Goal: Task Accomplishment & Management: Complete application form

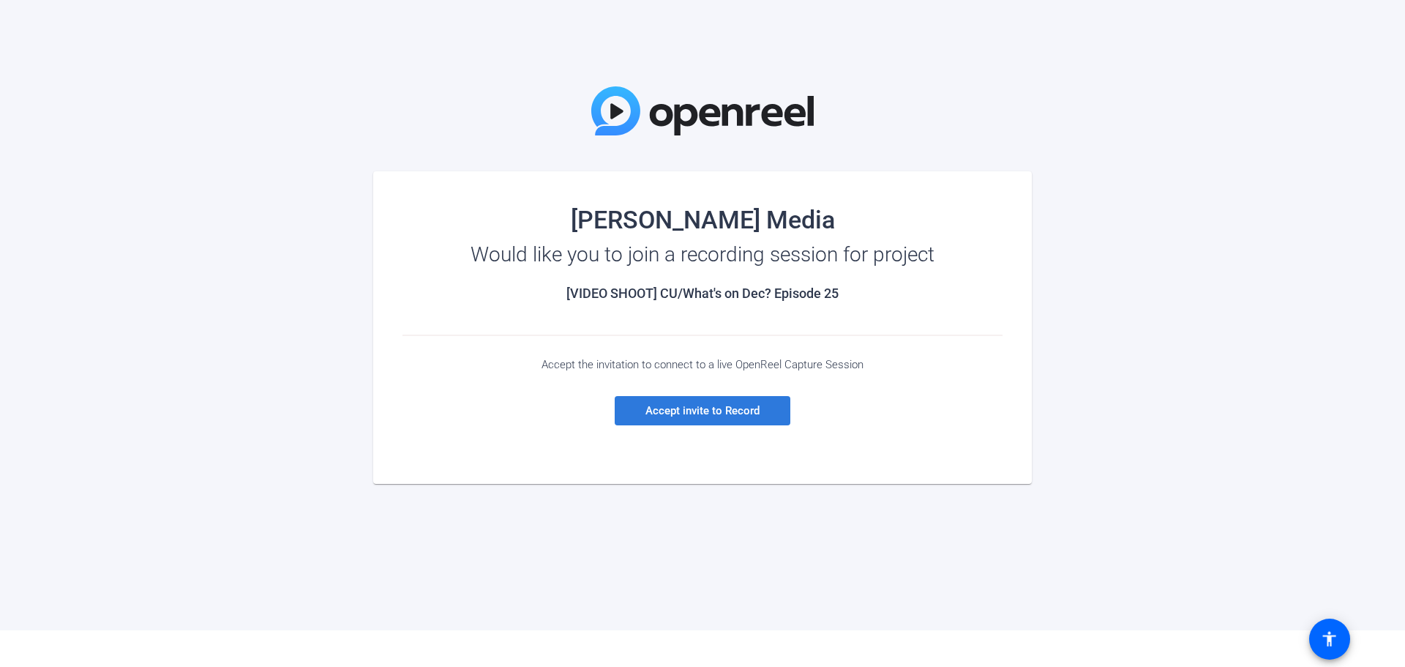
click at [701, 408] on span "Accept invite to Record" at bounding box center [702, 410] width 114 height 13
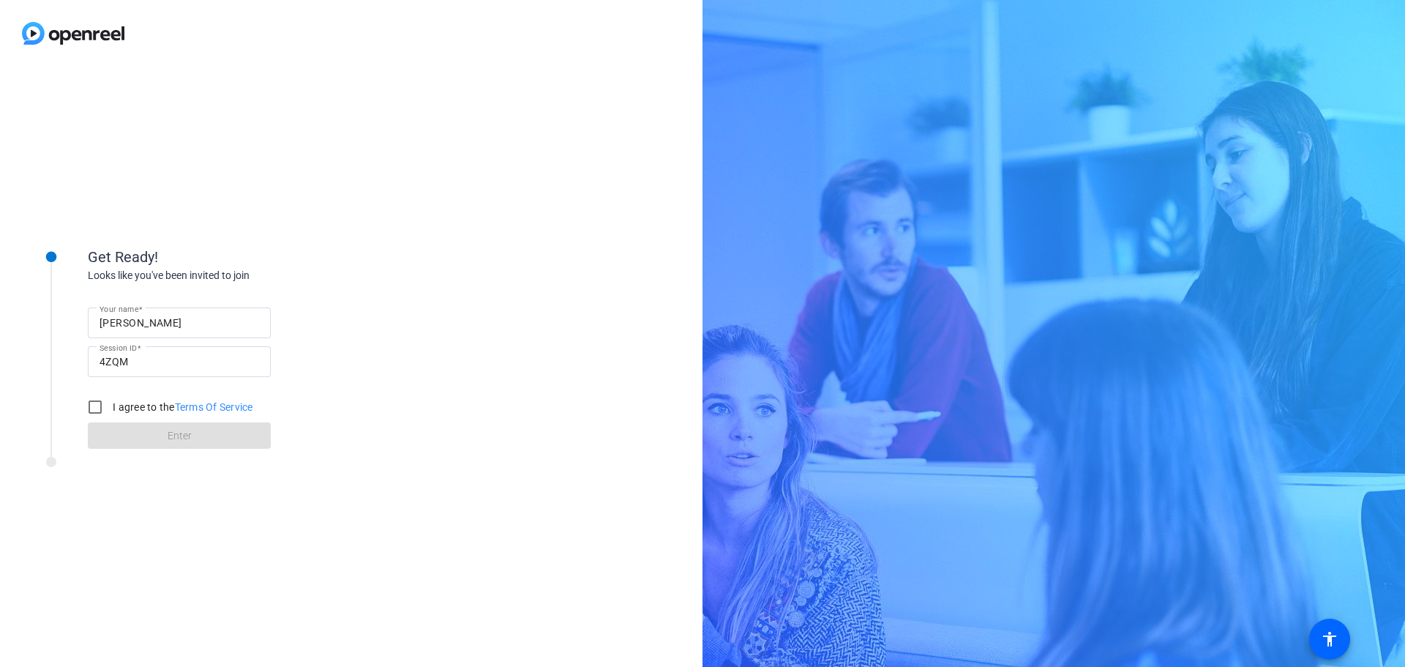
click at [163, 318] on input "Matthew" at bounding box center [180, 323] width 160 height 18
type input "Matthew Studley"
click at [95, 411] on input "I agree to the Terms Of Service" at bounding box center [94, 406] width 29 height 29
checkbox input "true"
click at [173, 432] on span "Enter" at bounding box center [180, 435] width 24 height 15
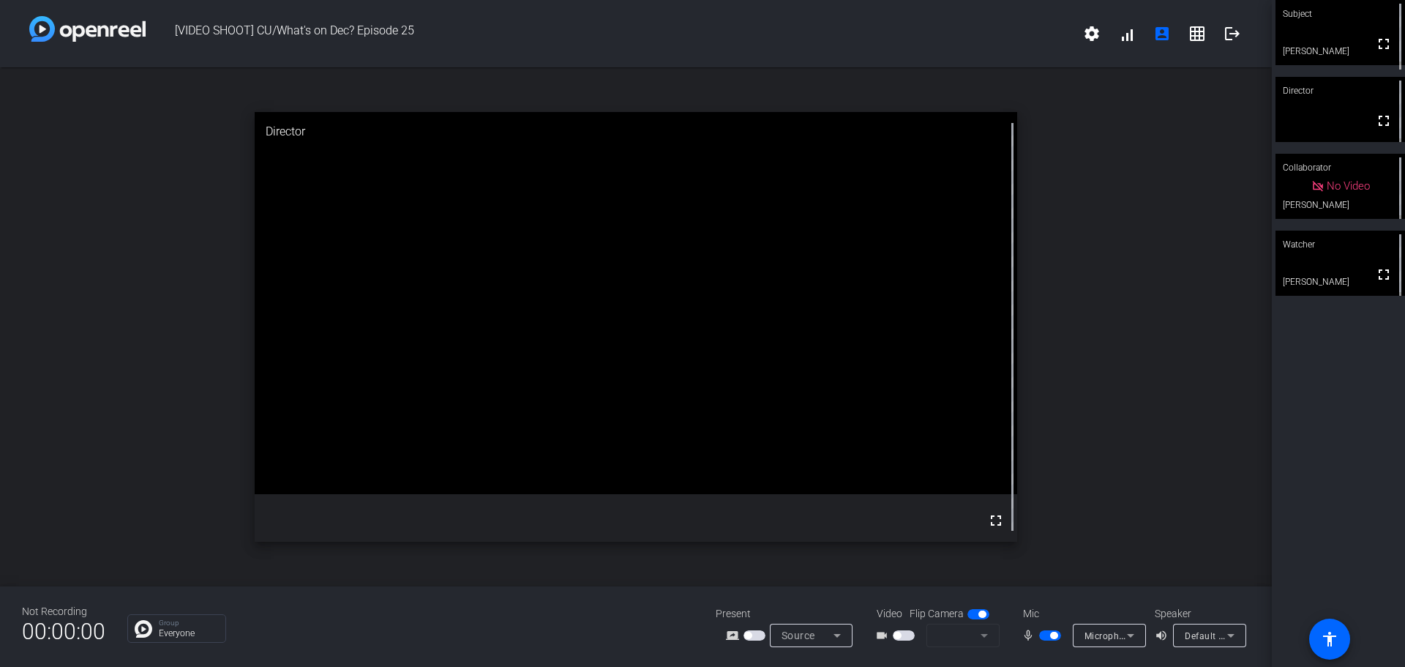
click at [1132, 632] on icon at bounding box center [1131, 635] width 18 height 18
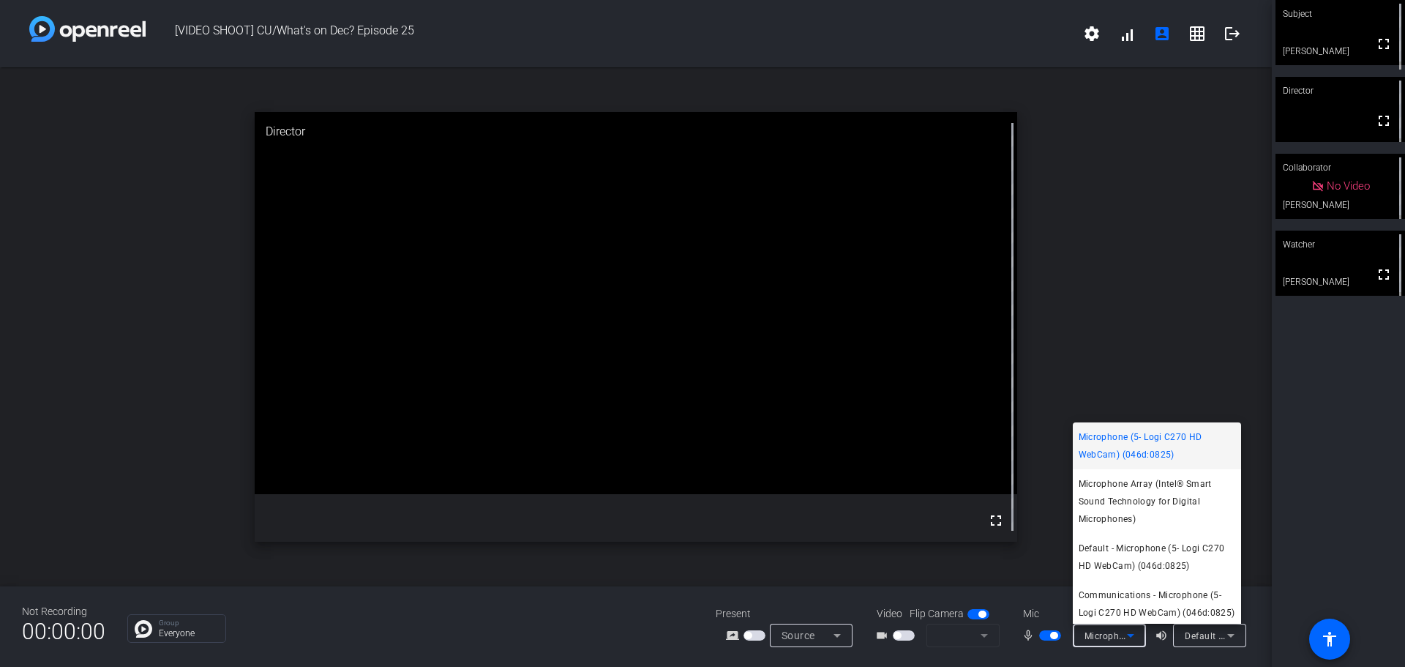
click at [896, 633] on div at bounding box center [702, 333] width 1405 height 667
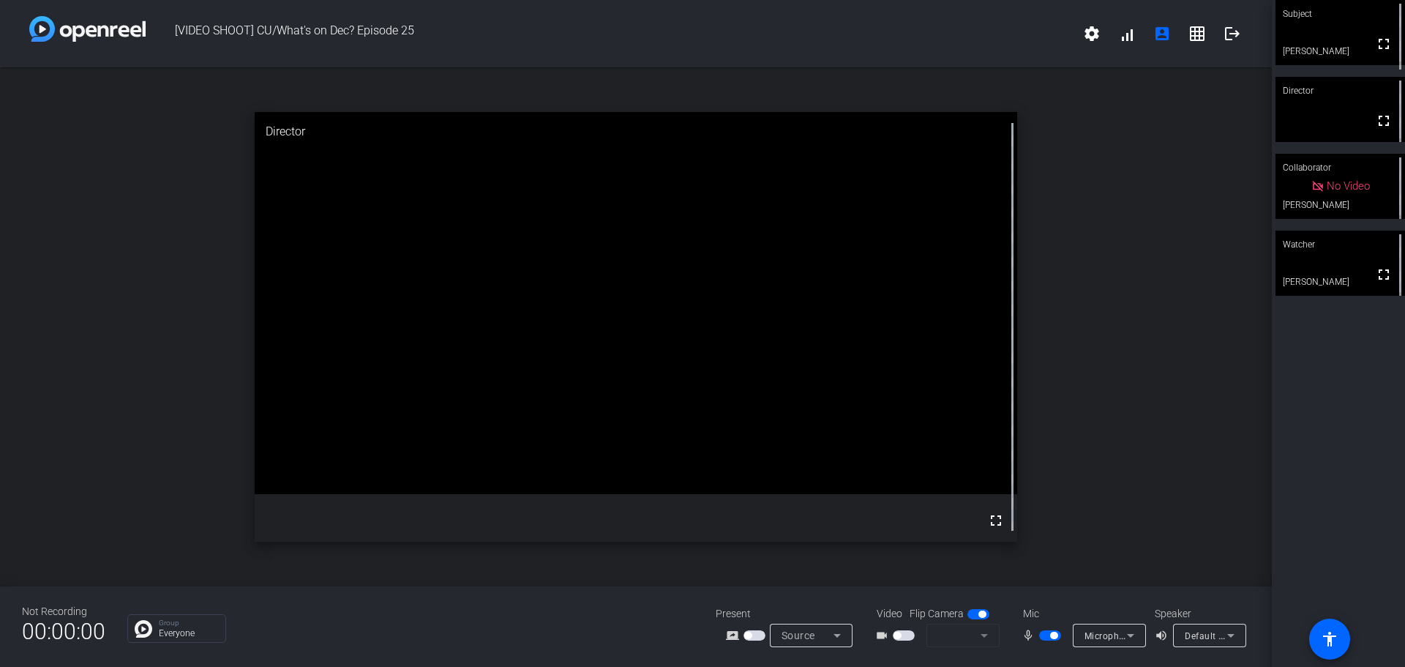
click at [901, 634] on span "button" at bounding box center [904, 635] width 22 height 10
